Goal: Task Accomplishment & Management: Manage account settings

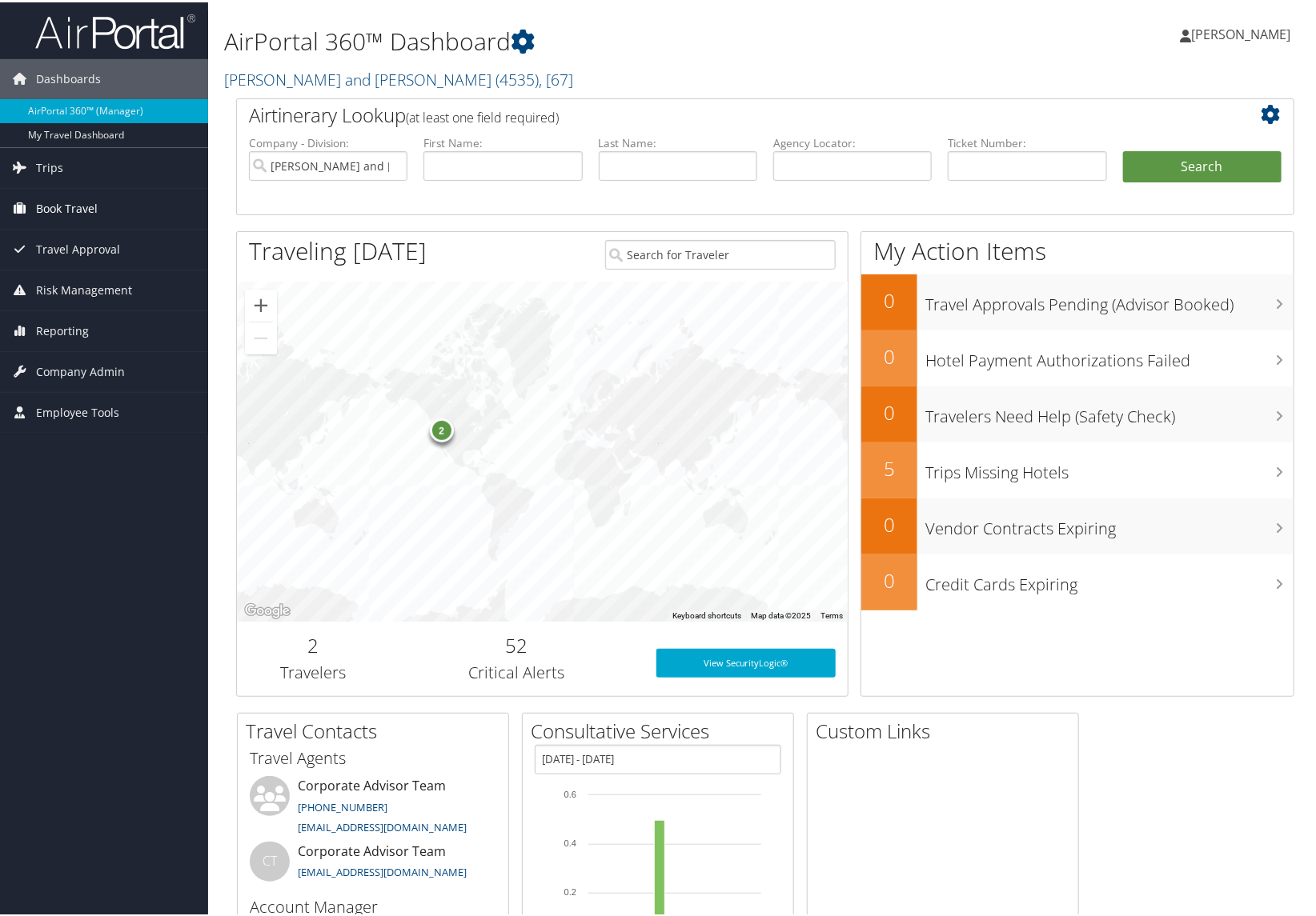
click at [71, 205] on span "Book Travel" at bounding box center [67, 206] width 62 height 40
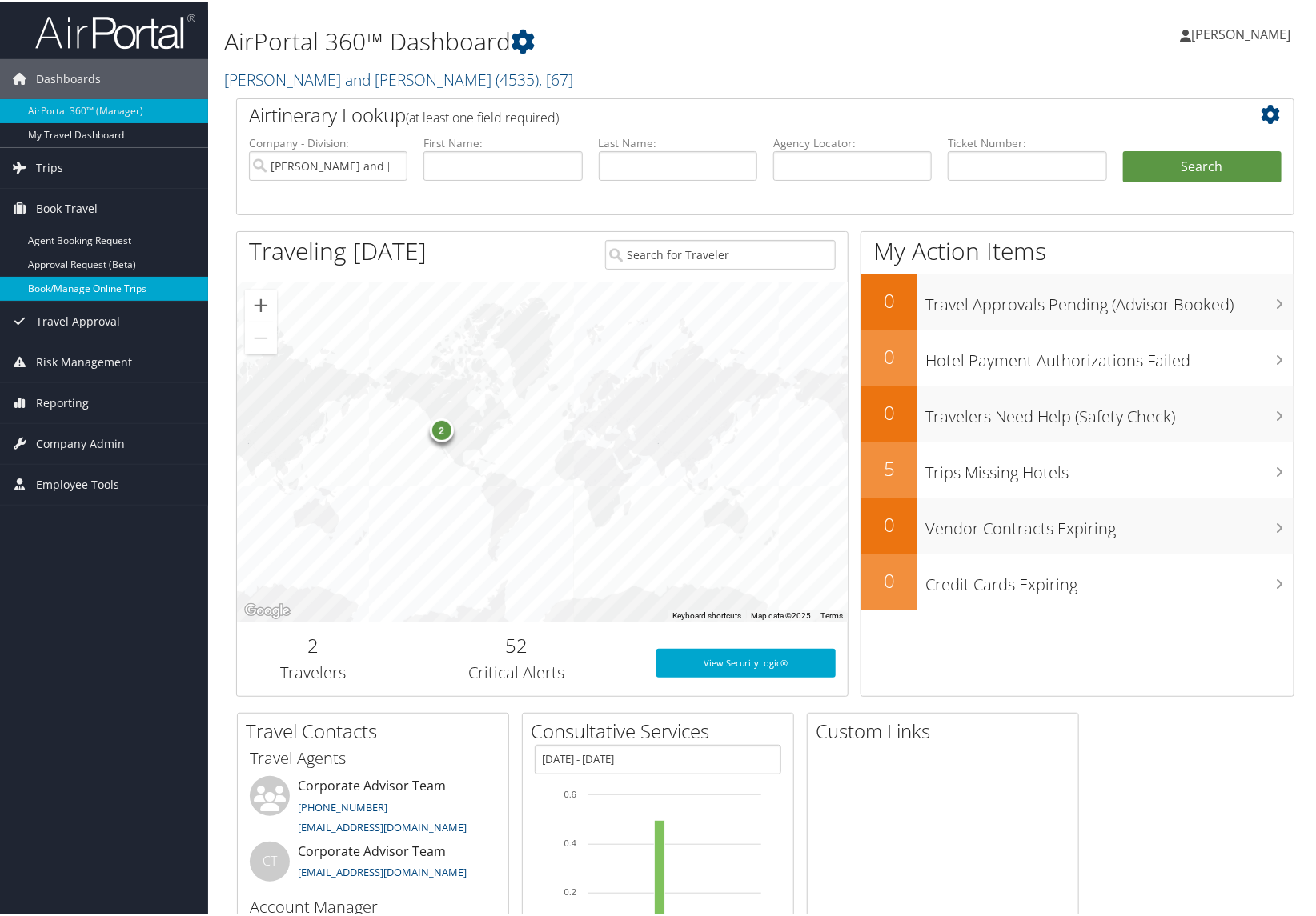
click at [75, 284] on link "Book/Manage Online Trips" at bounding box center [104, 286] width 208 height 24
click at [61, 436] on span "Company Admin" at bounding box center [80, 441] width 89 height 40
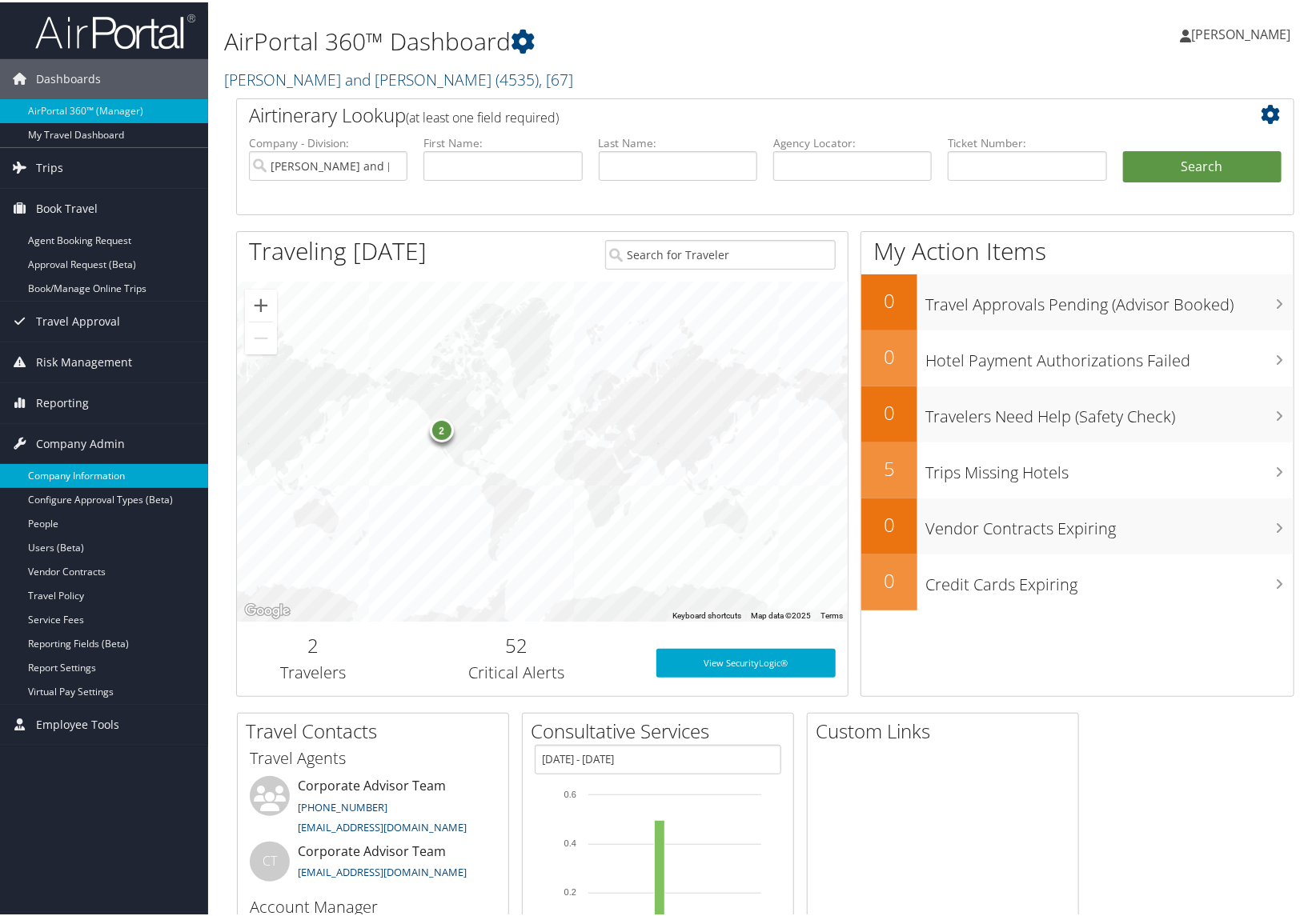
click at [67, 478] on link "Company Information" at bounding box center [104, 473] width 208 height 24
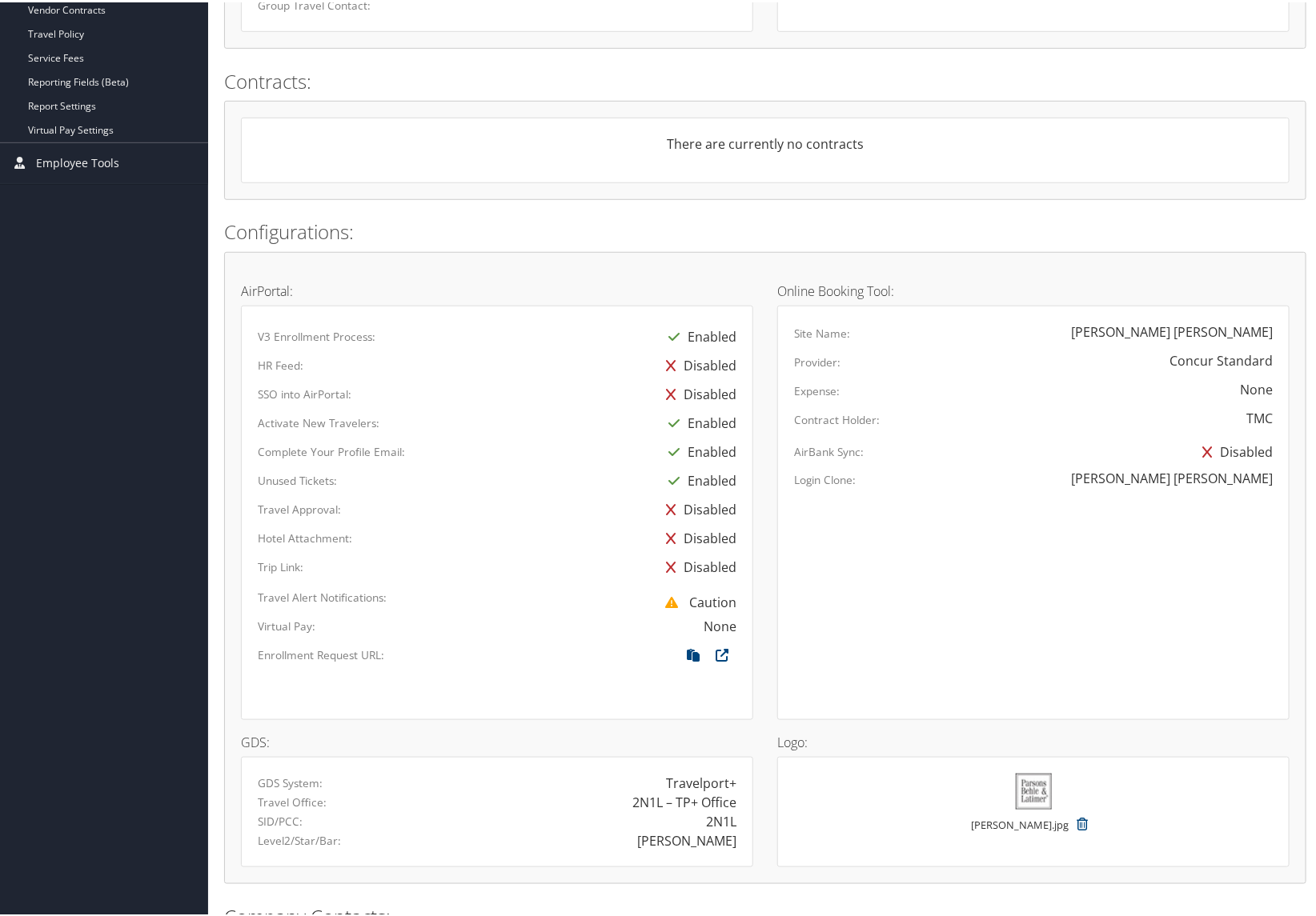
scroll to position [712, 0]
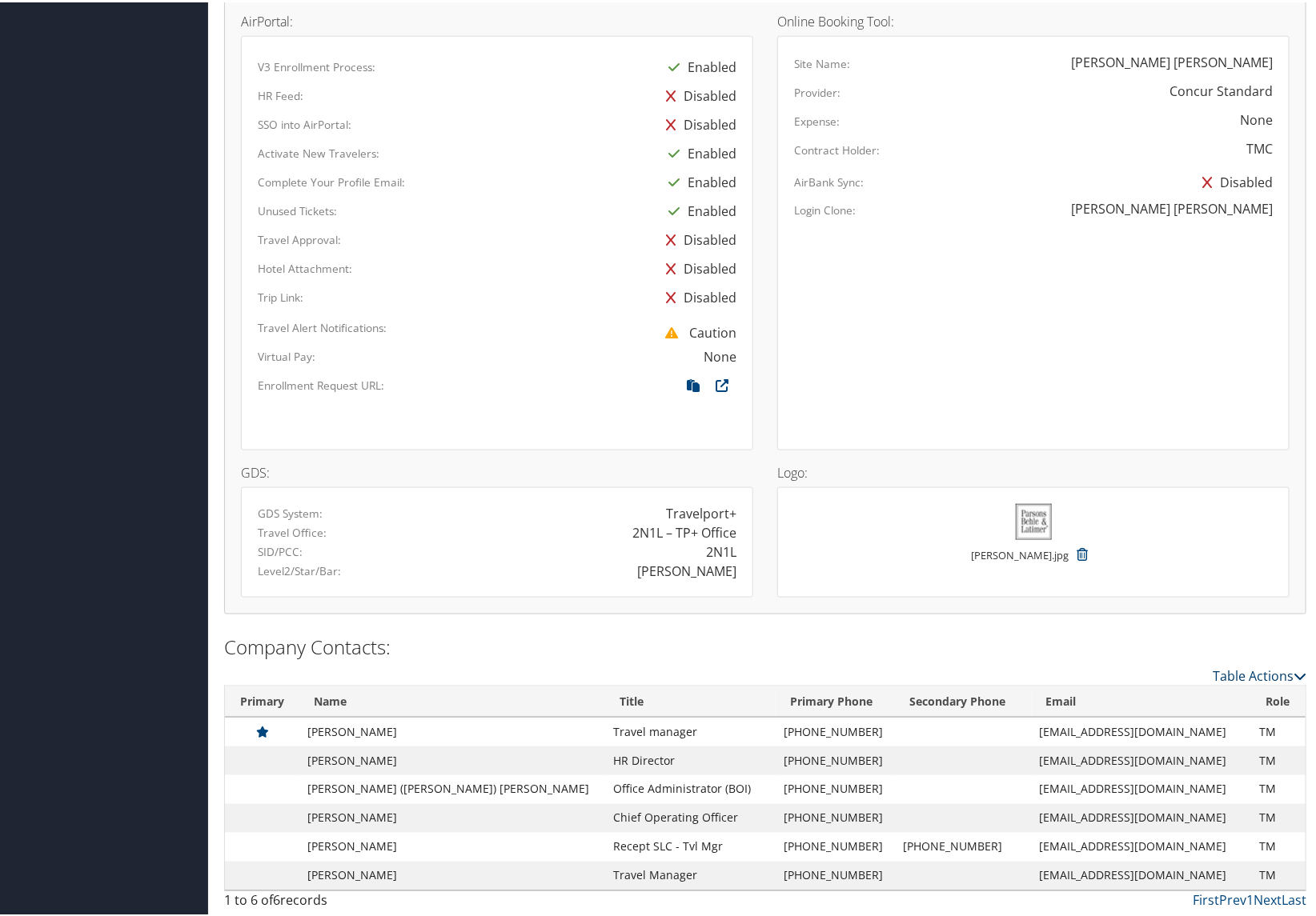
click at [1231, 669] on link "Table Actions" at bounding box center [1259, 673] width 94 height 17
click at [833, 631] on div at bounding box center [661, 458] width 1322 height 916
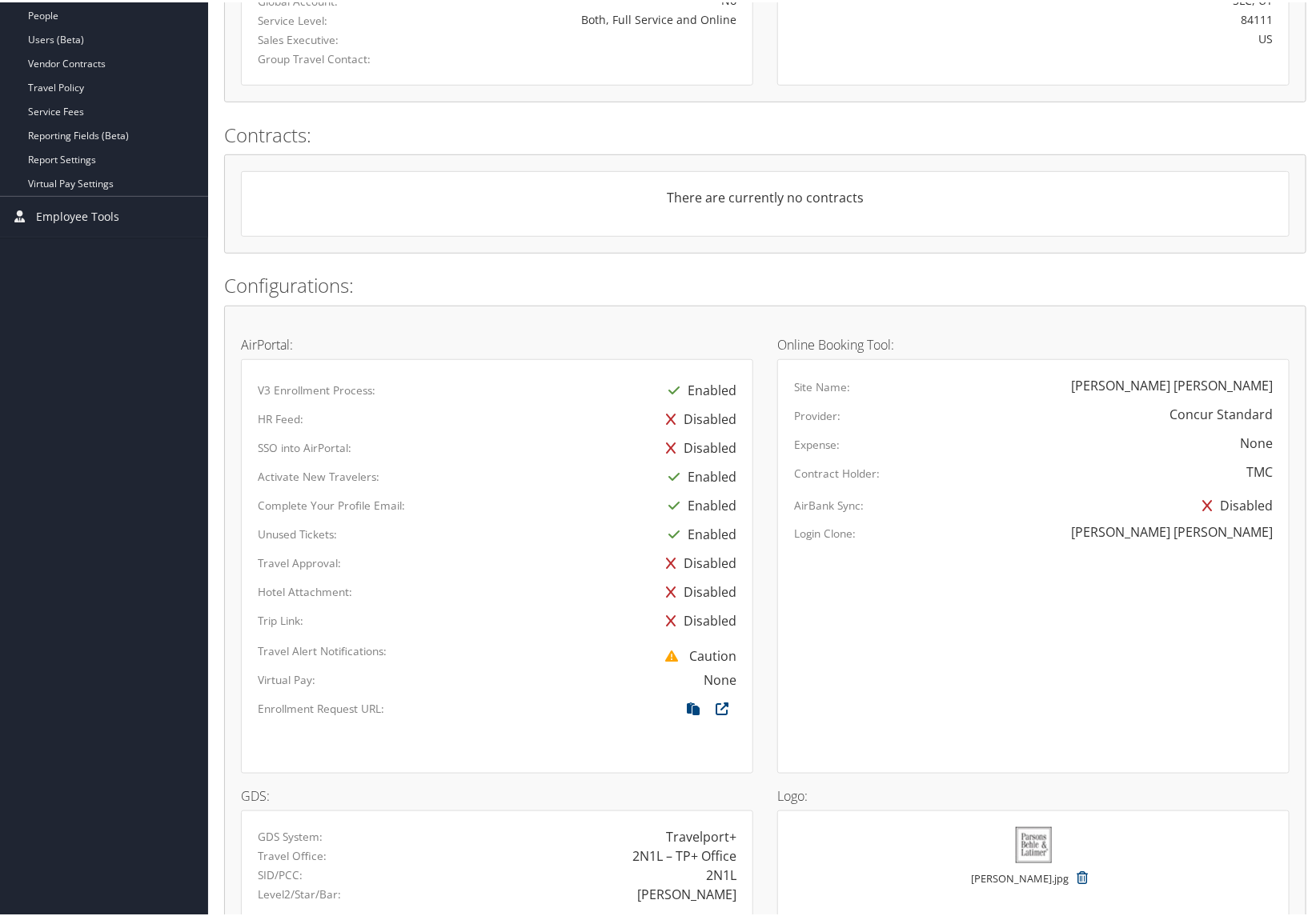
scroll to position [0, 0]
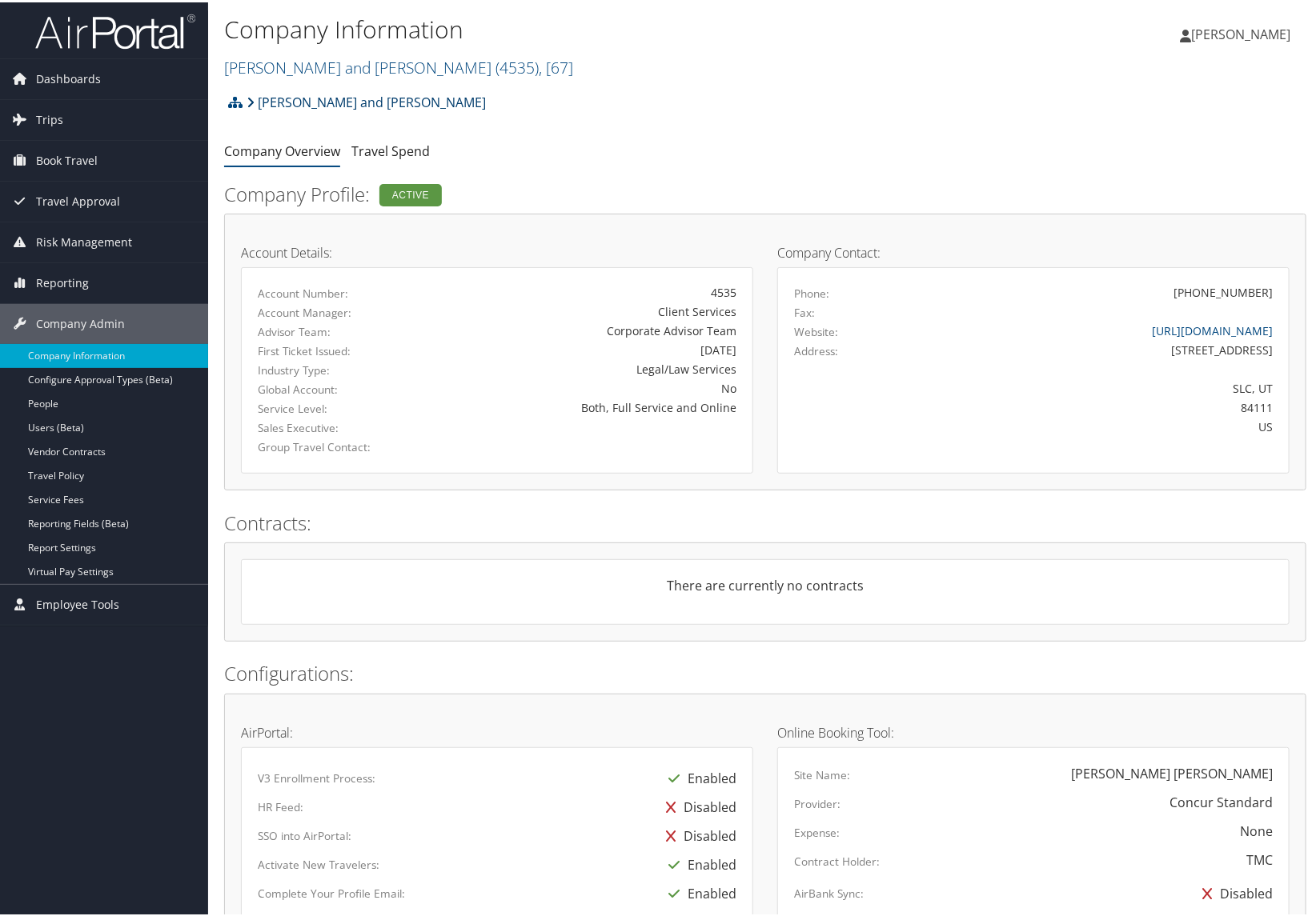
click at [288, 100] on link "[PERSON_NAME] and [PERSON_NAME]" at bounding box center [366, 100] width 239 height 32
click at [54, 382] on link "Configure Approval Types (Beta)" at bounding box center [104, 377] width 208 height 24
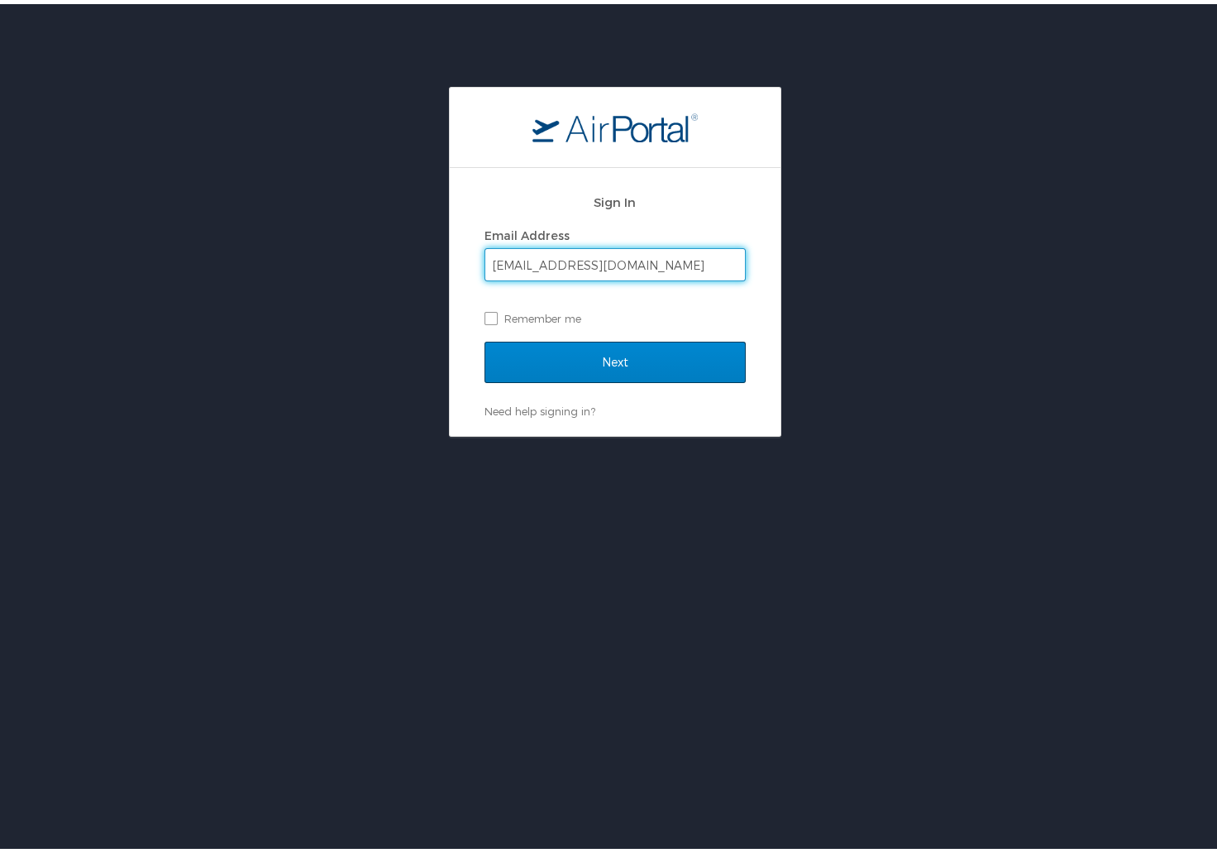
type input "[EMAIL_ADDRESS][DOMAIN_NAME]"
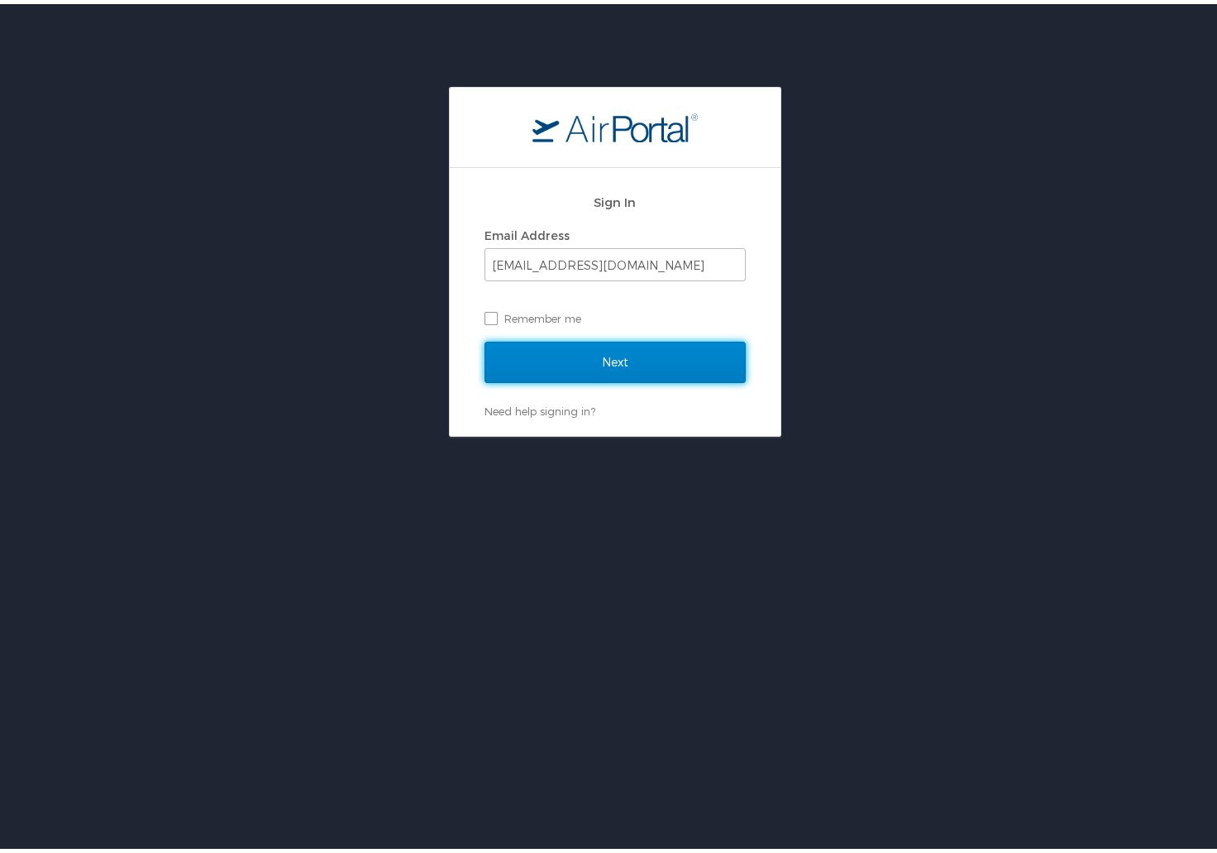
click at [643, 362] on input "Next" at bounding box center [615, 357] width 261 height 41
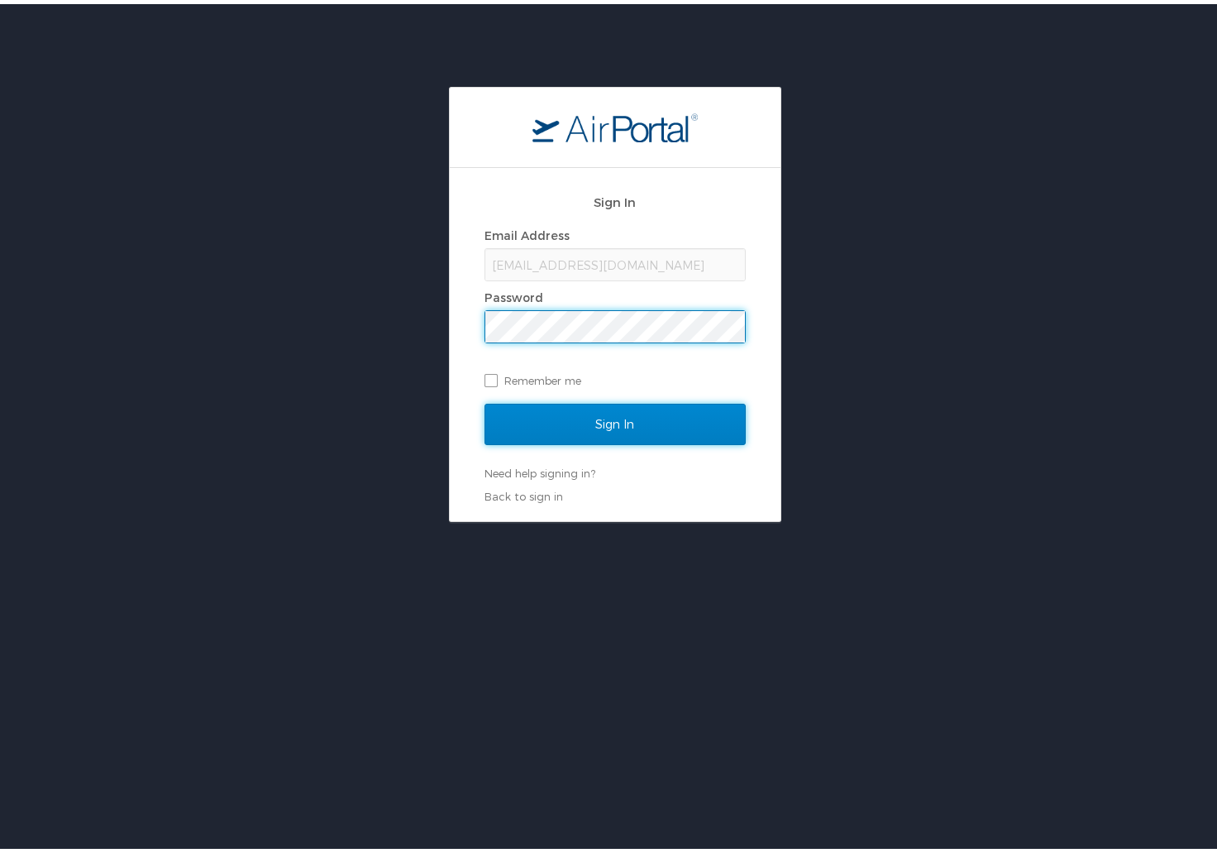
click at [622, 413] on input "Sign In" at bounding box center [615, 419] width 261 height 41
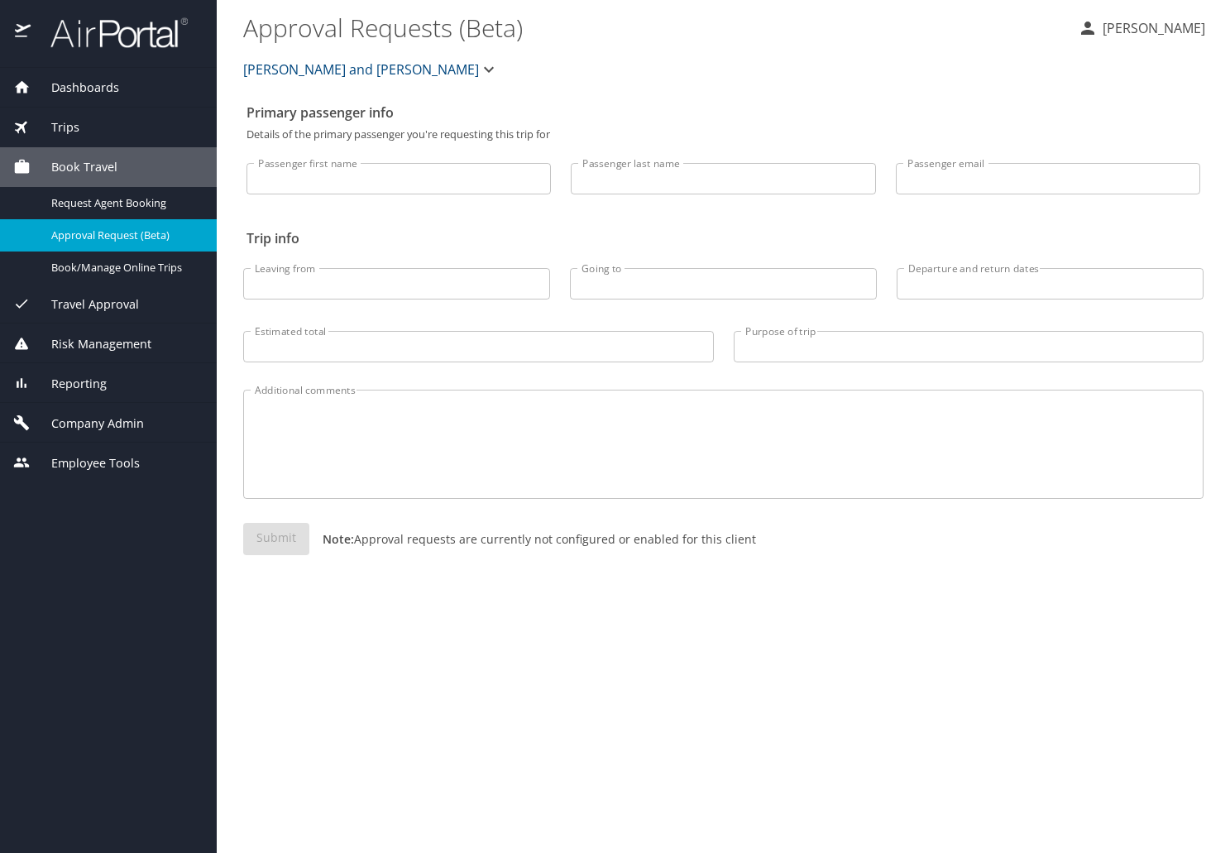
click at [105, 343] on span "Risk Management" at bounding box center [91, 344] width 121 height 18
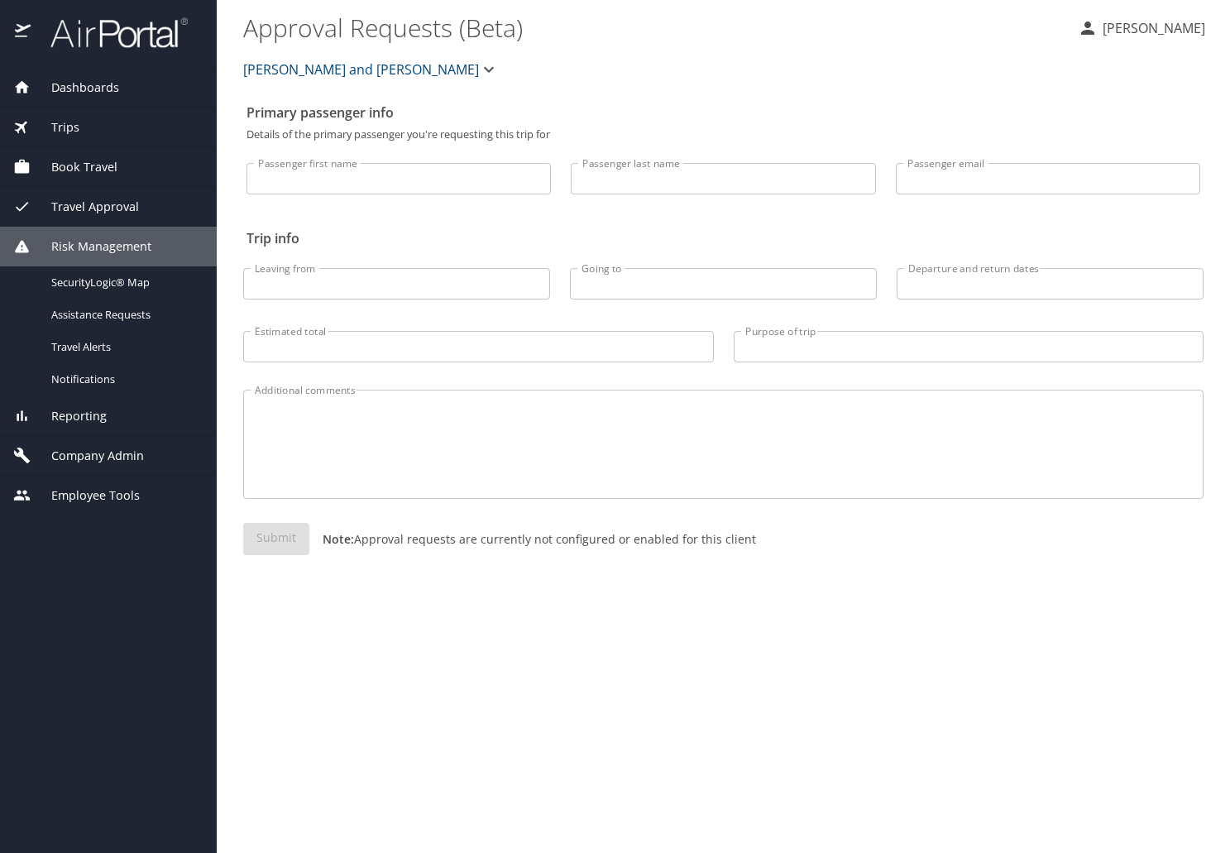
click at [76, 84] on span "Dashboards" at bounding box center [75, 88] width 88 height 18
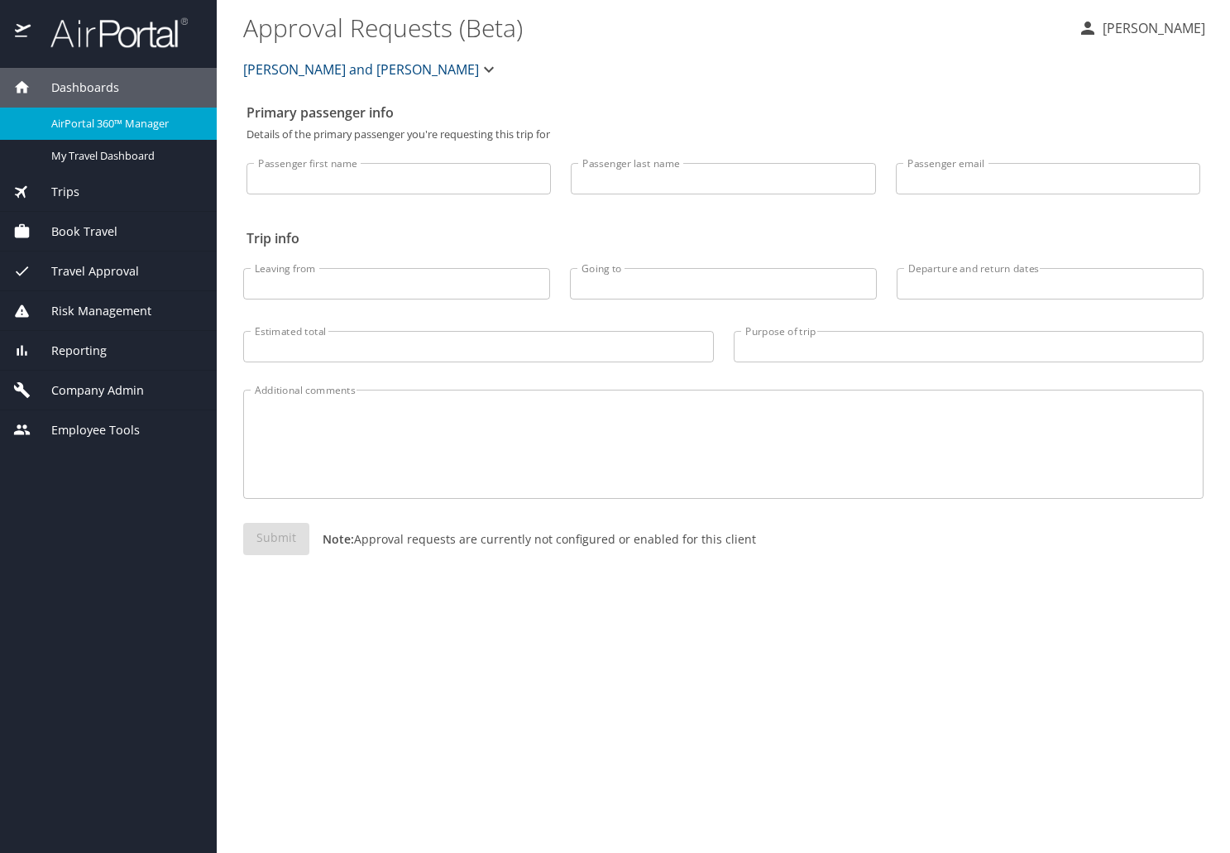
click at [80, 391] on span "Company Admin" at bounding box center [87, 390] width 113 height 18
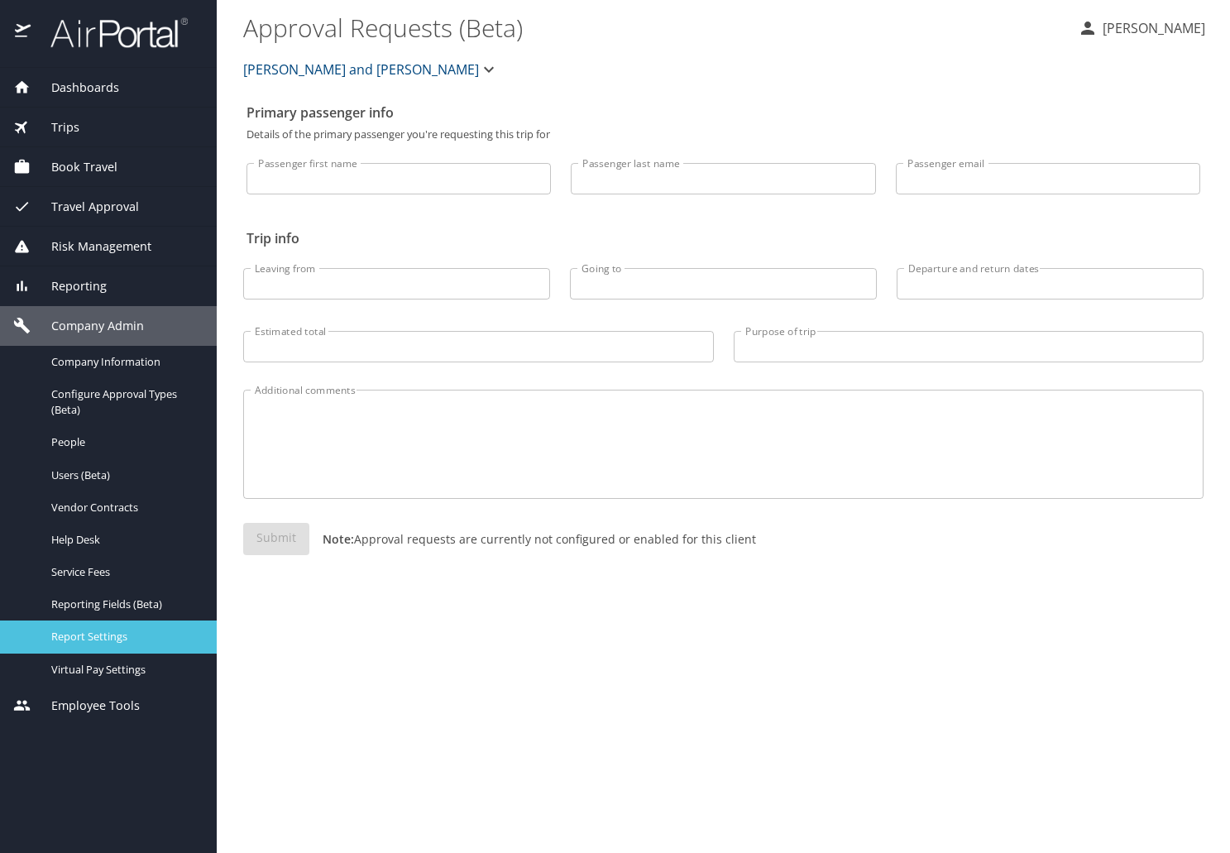
click at [96, 641] on span "Report Settings" at bounding box center [124, 636] width 146 height 16
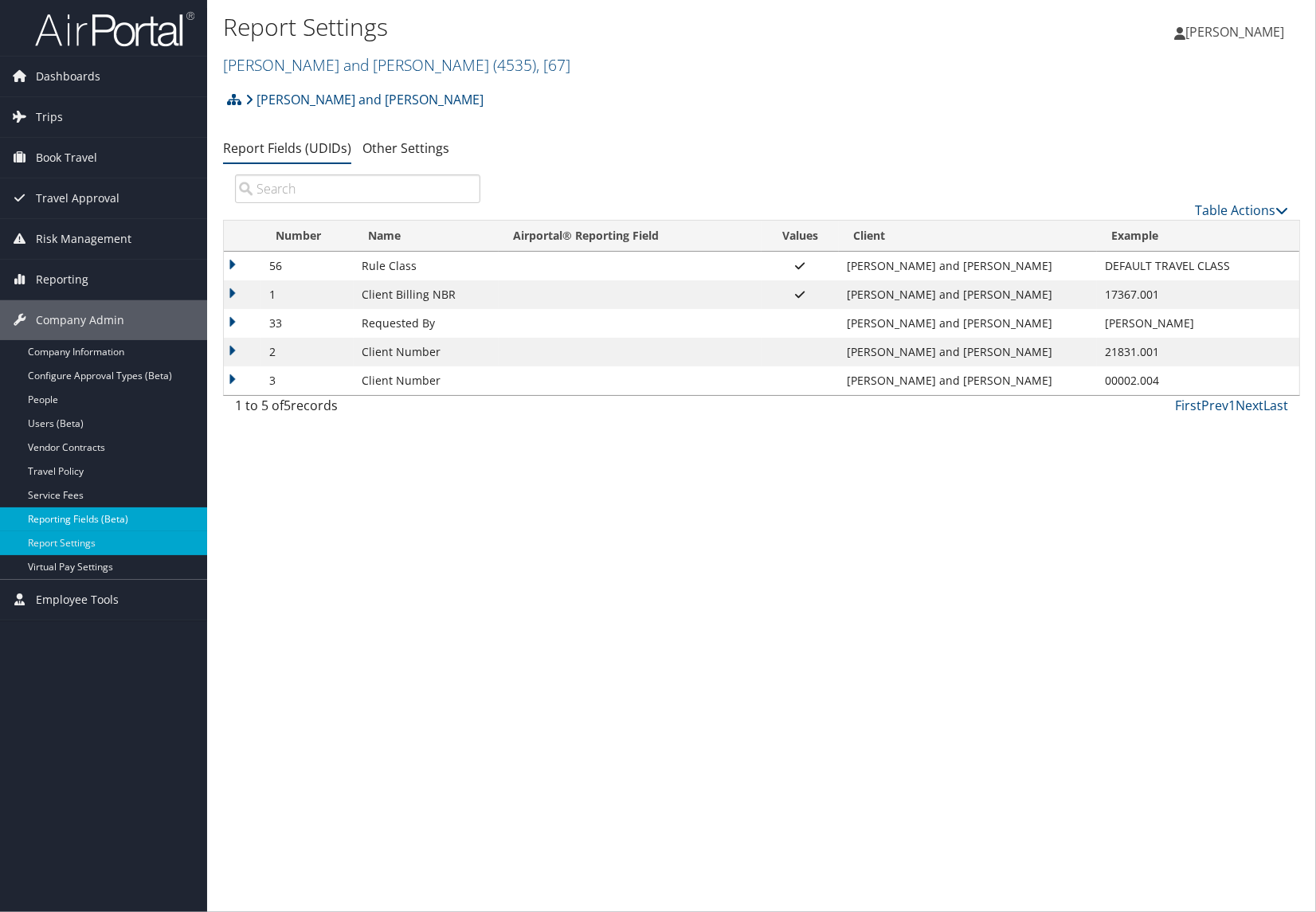
click at [45, 518] on link "Reporting Fields (Beta)" at bounding box center [103, 519] width 207 height 24
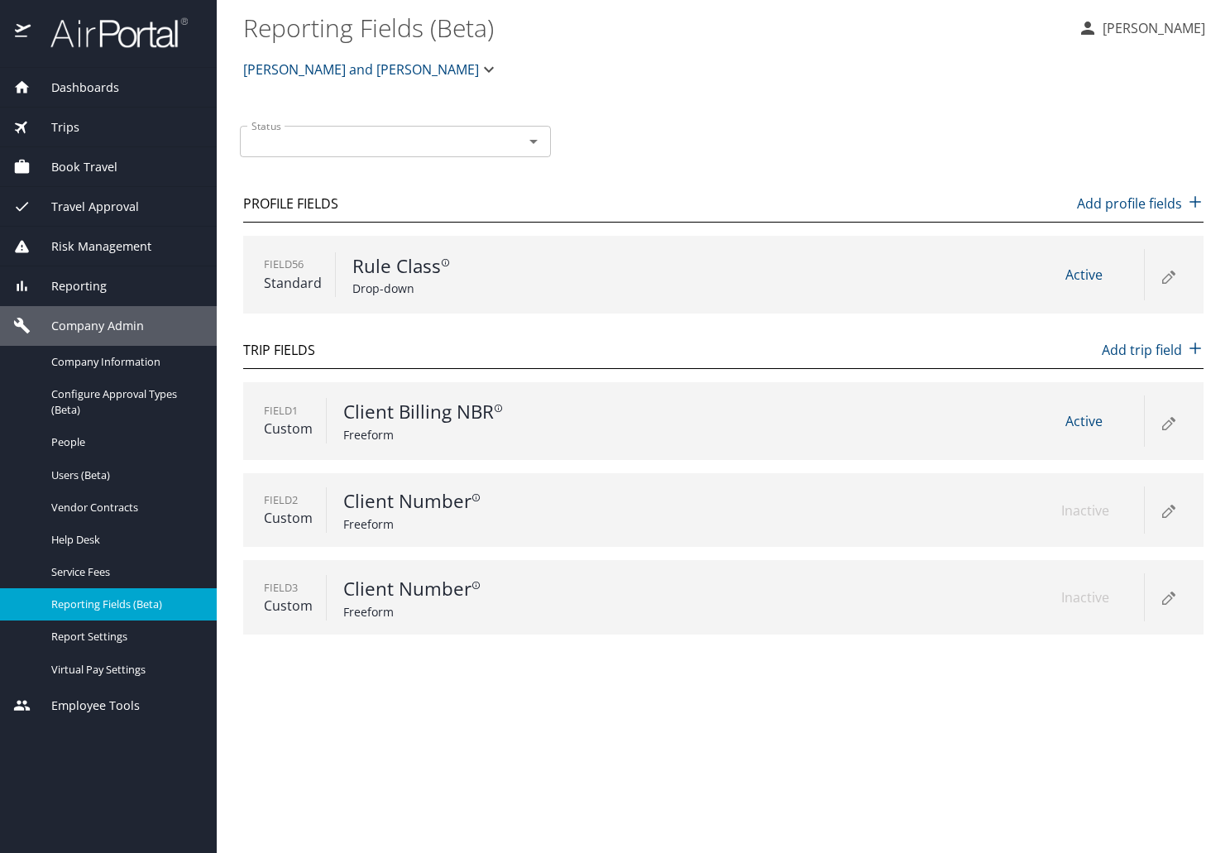
click at [531, 717] on main "Reporting Fields (Beta) [PERSON_NAME] [PERSON_NAME] and [PERSON_NAME] Status St…" at bounding box center [723, 426] width 1013 height 853
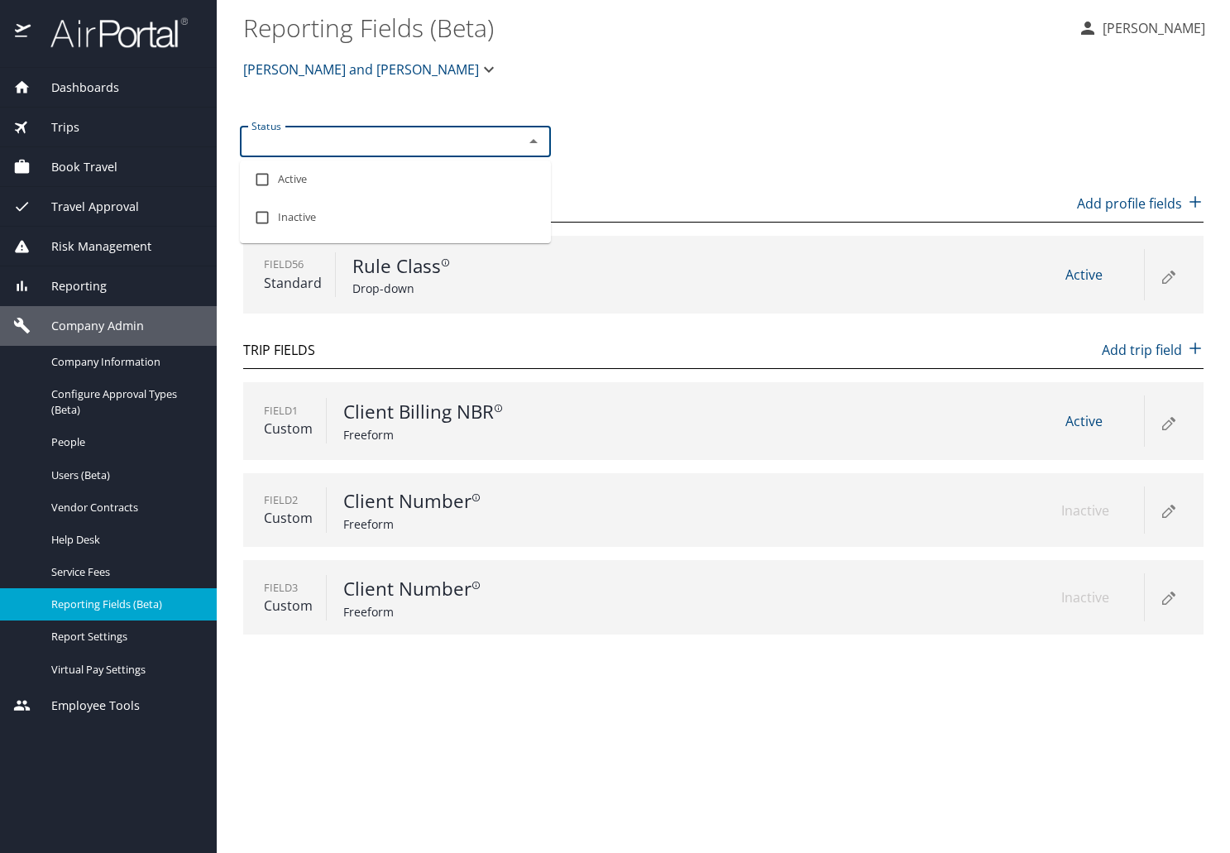
click at [368, 136] on input "Status" at bounding box center [371, 142] width 252 height 22
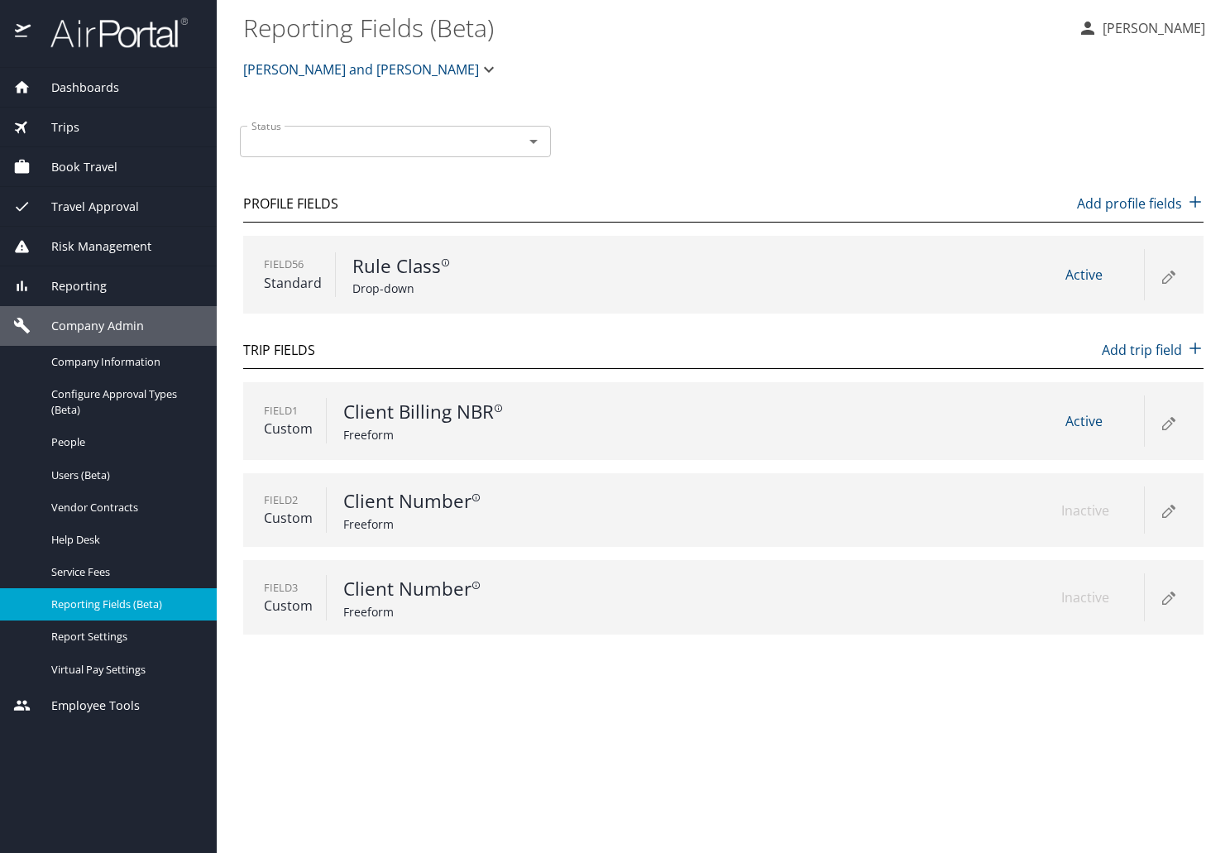
click at [691, 140] on div "Status Status" at bounding box center [719, 139] width 973 height 55
click at [78, 541] on span "Help Desk" at bounding box center [124, 540] width 146 height 16
click at [123, 432] on link "People" at bounding box center [108, 442] width 217 height 32
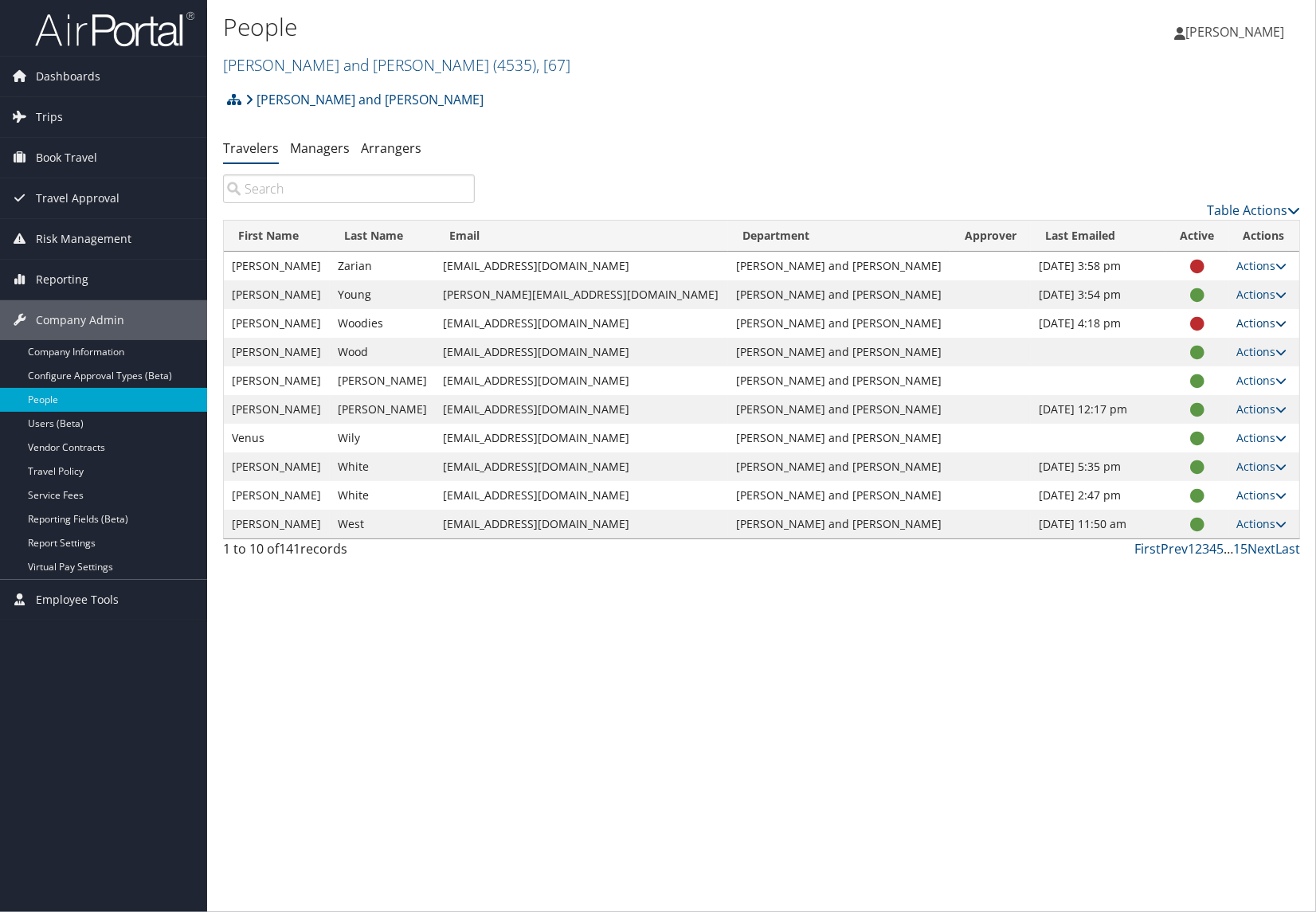
click at [1277, 325] on icon at bounding box center [1282, 324] width 12 height 12
click at [884, 647] on div "People Parsons Behle and Latimer ( 4535 ) , [ 67 ] Parsons Behle and Latimer, […" at bounding box center [761, 456] width 1109 height 912
click at [862, 325] on td "[PERSON_NAME] and [PERSON_NAME]" at bounding box center [839, 324] width 223 height 29
click at [67, 601] on span "Employee Tools" at bounding box center [77, 599] width 83 height 39
click at [83, 348] on link "Company Information" at bounding box center [103, 352] width 207 height 24
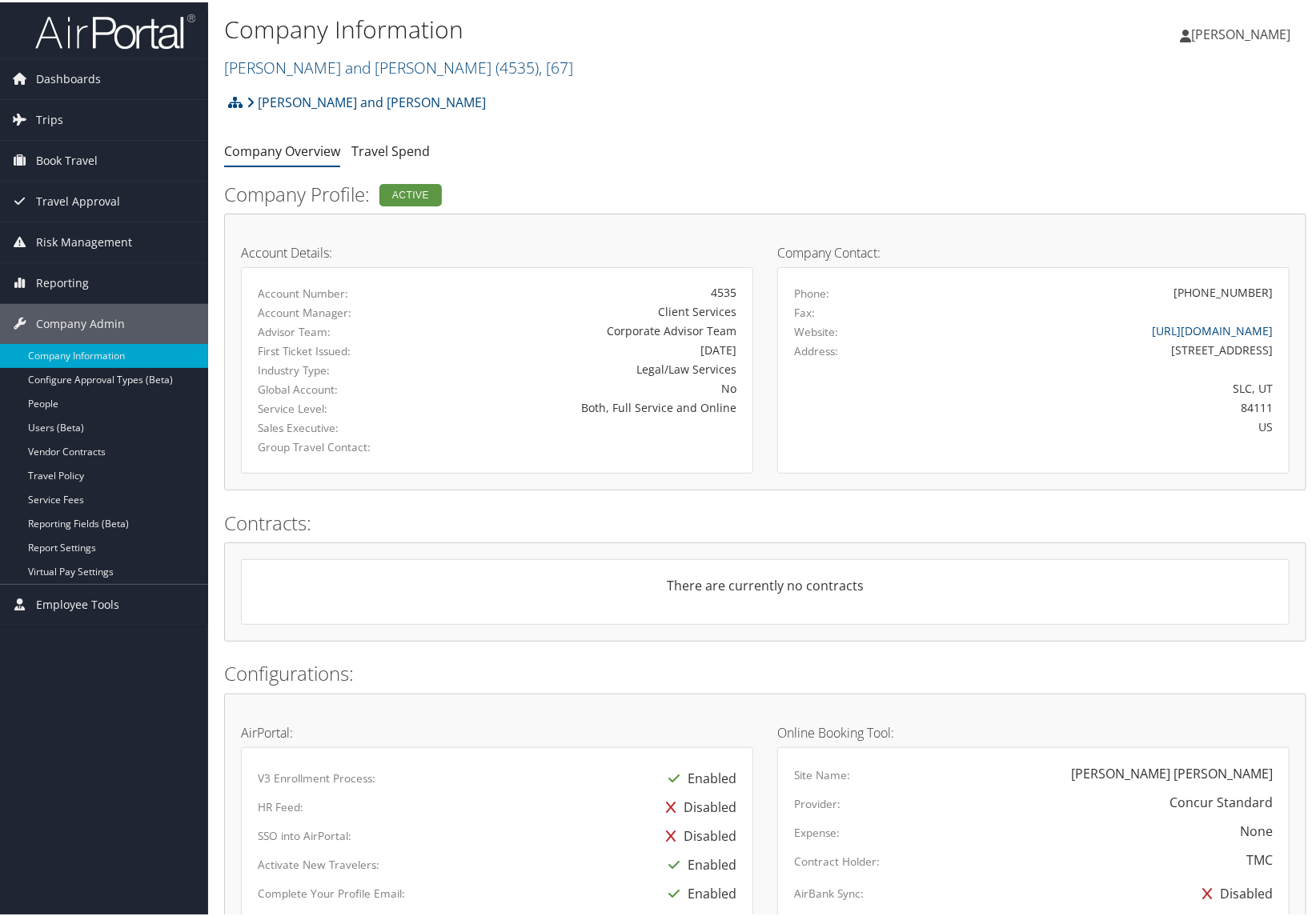
click at [1250, 35] on span "[PERSON_NAME]" at bounding box center [1241, 32] width 100 height 17
click at [1003, 85] on div "Parsons Behle and Latimer Account Structure Parsons Behle and Latimer (4535) × …" at bounding box center [765, 105] width 1082 height 44
